Goal: Information Seeking & Learning: Check status

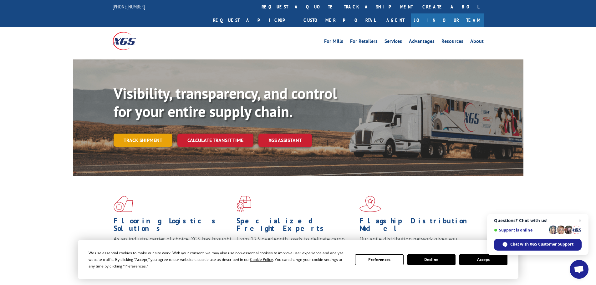
click at [148, 134] on link "Track shipment" at bounding box center [143, 140] width 59 height 13
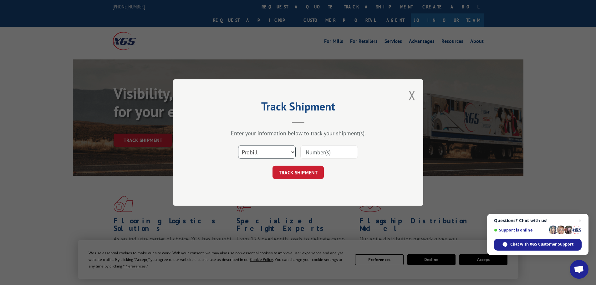
click at [272, 155] on select "Select category... Probill BOL PO" at bounding box center [267, 152] width 58 height 13
select select "bol"
click at [238, 146] on select "Select category... Probill BOL PO" at bounding box center [267, 152] width 58 height 13
click at [313, 151] on input at bounding box center [330, 152] width 58 height 13
paste input "32549946"
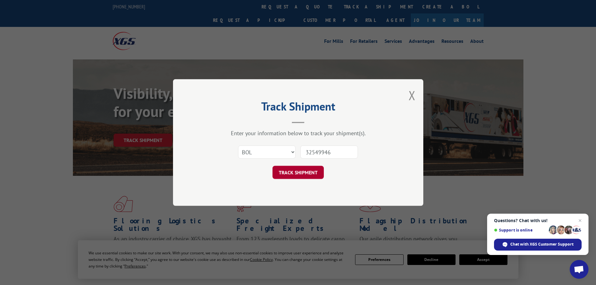
type input "32549946"
click at [293, 171] on button "TRACK SHIPMENT" at bounding box center [298, 172] width 51 height 13
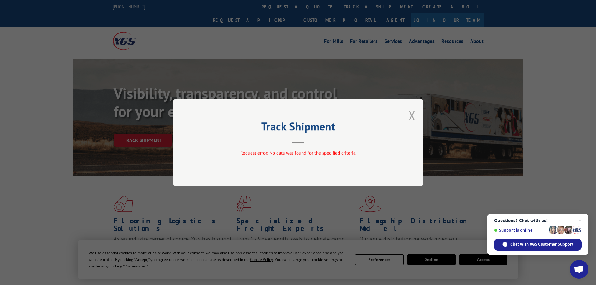
click at [409, 115] on button "Close modal" at bounding box center [412, 115] width 7 height 17
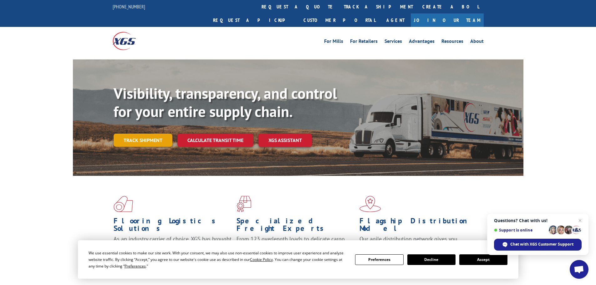
drag, startPoint x: 146, startPoint y: 124, endPoint x: 228, endPoint y: 145, distance: 84.9
click at [147, 134] on link "Track shipment" at bounding box center [143, 140] width 59 height 13
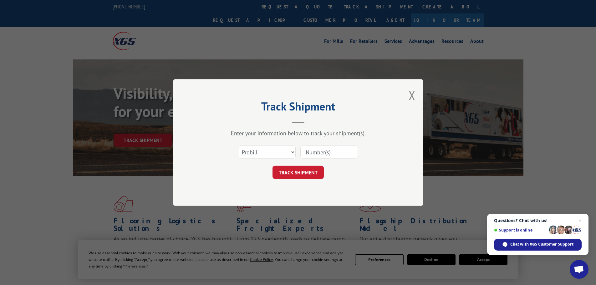
paste input "17476891"
type input "17476891"
click at [297, 174] on button "TRACK SHIPMENT" at bounding box center [298, 172] width 51 height 13
